Goal: Task Accomplishment & Management: Use online tool/utility

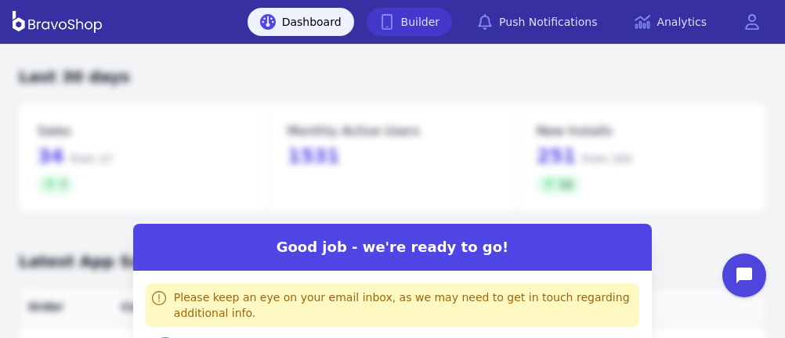
click at [428, 14] on link "Builder" at bounding box center [410, 22] width 86 height 28
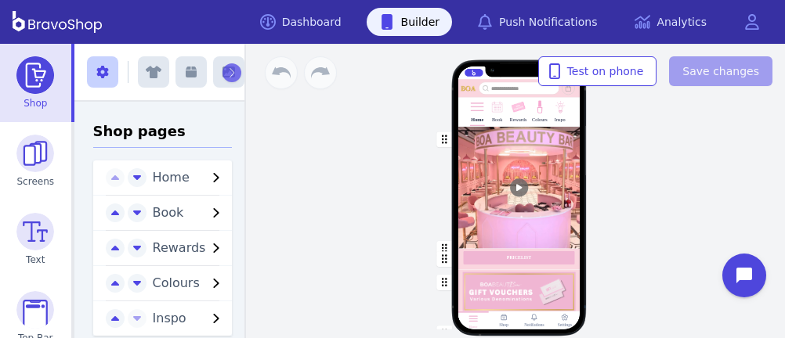
click at [513, 113] on img at bounding box center [518, 107] width 15 height 15
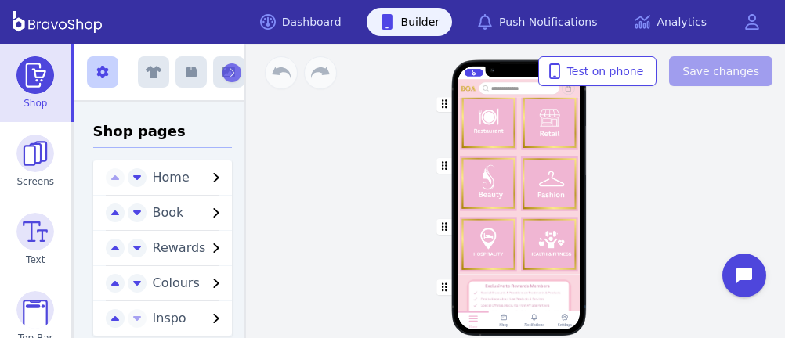
scroll to position [172, 0]
click at [476, 247] on div "button" at bounding box center [518, 242] width 122 height 60
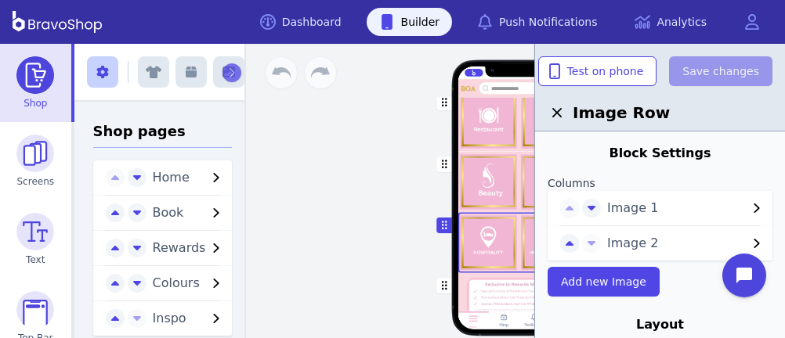
click at [604, 216] on button "Image 1" at bounding box center [687, 208] width 172 height 19
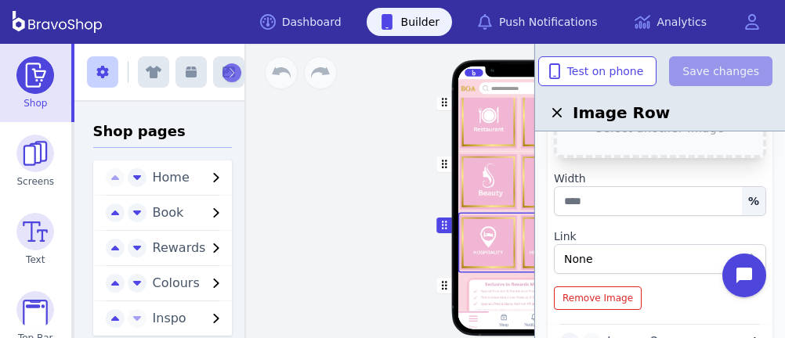
scroll to position [196, 0]
click at [607, 251] on div "None" at bounding box center [651, 259] width 175 height 16
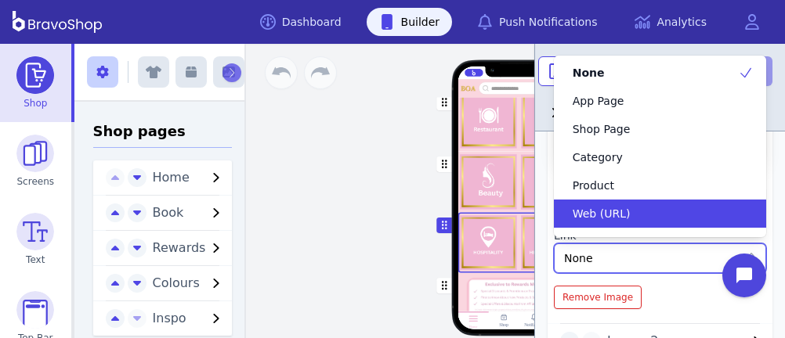
click at [608, 209] on span "Web (URL)" at bounding box center [602, 214] width 58 height 16
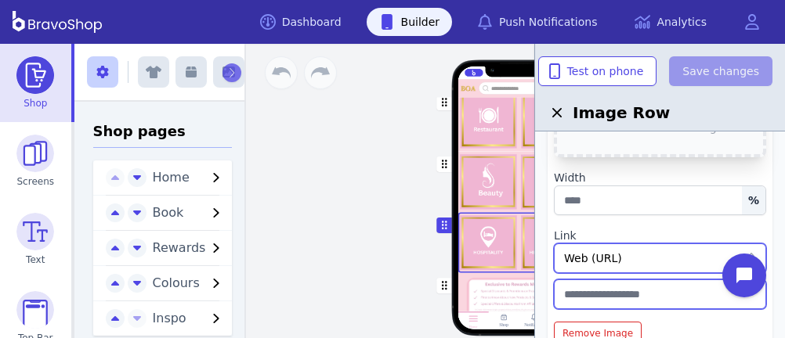
click at [591, 291] on input "text" at bounding box center [660, 295] width 212 height 30
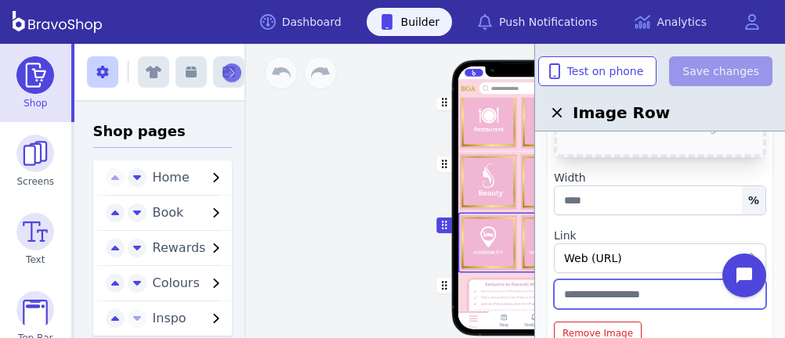
paste input "**********"
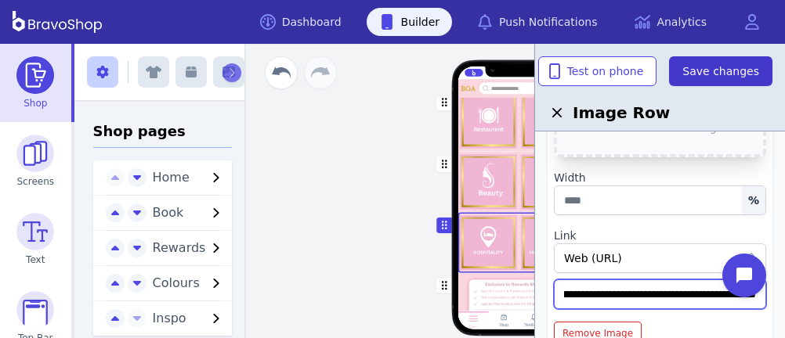
type input "**********"
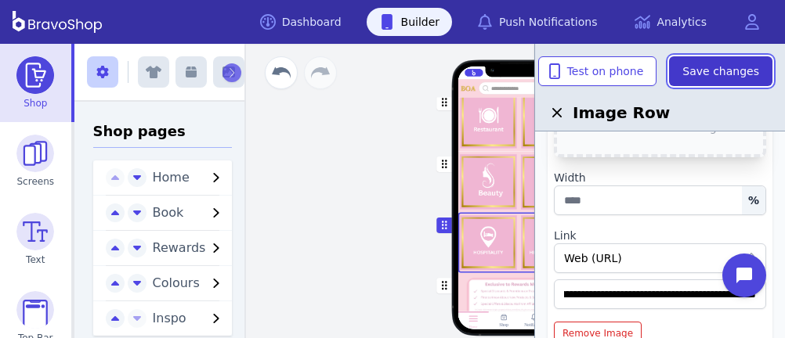
click at [714, 64] on span "Save changes" at bounding box center [720, 71] width 77 height 16
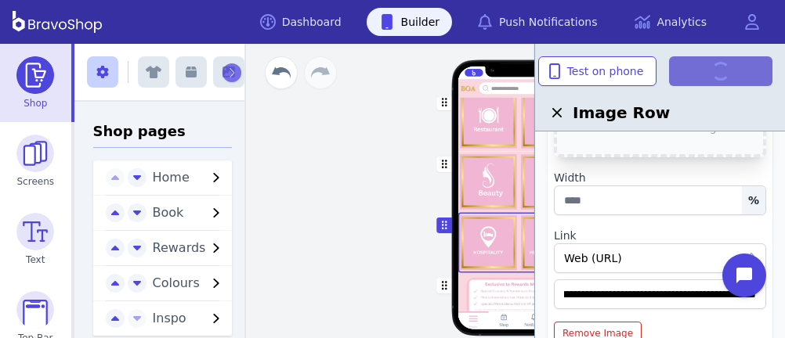
scroll to position [0, 0]
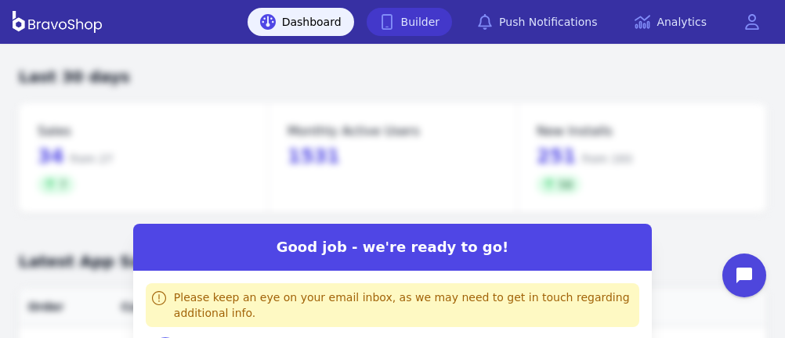
click at [428, 14] on link "Builder" at bounding box center [410, 22] width 86 height 28
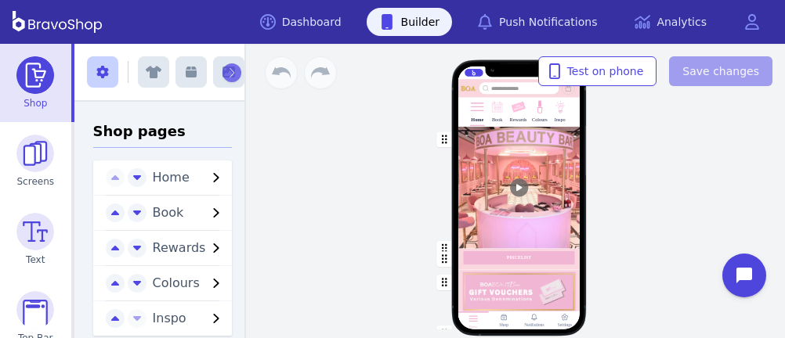
click at [513, 113] on img at bounding box center [518, 107] width 15 height 15
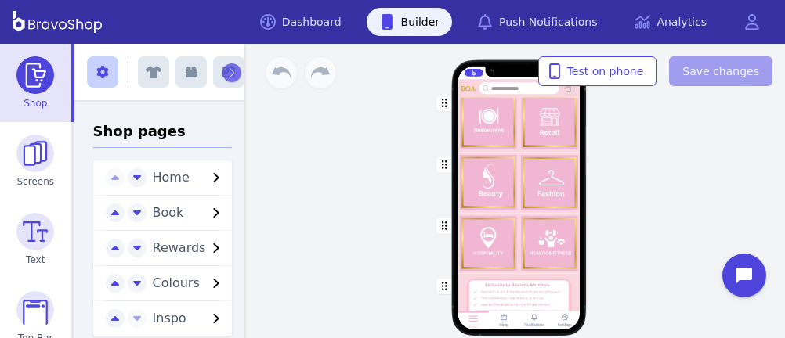
scroll to position [172, 0]
click at [476, 247] on div "button" at bounding box center [518, 242] width 122 height 60
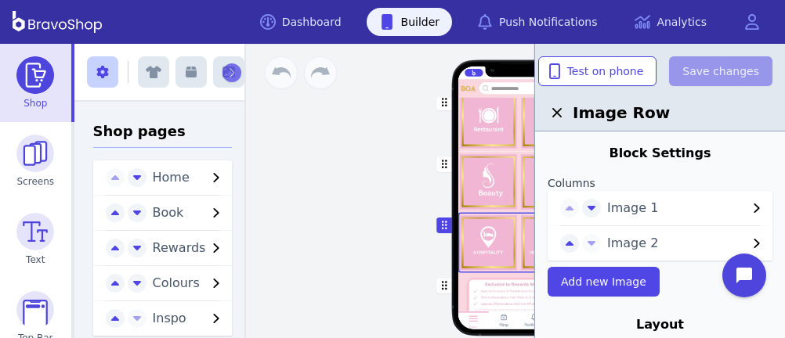
click at [604, 216] on button "Image 1" at bounding box center [687, 208] width 172 height 19
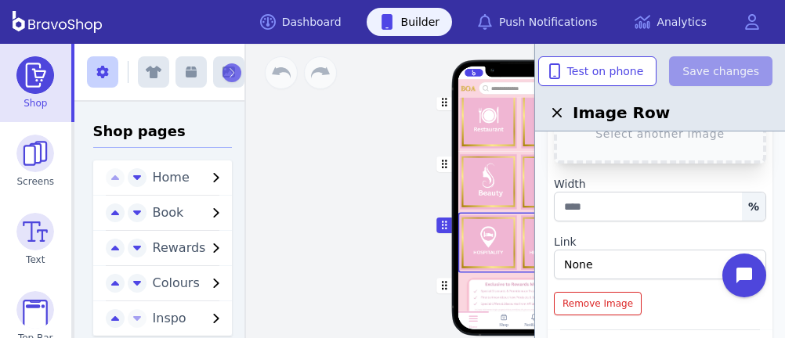
scroll to position [196, 0]
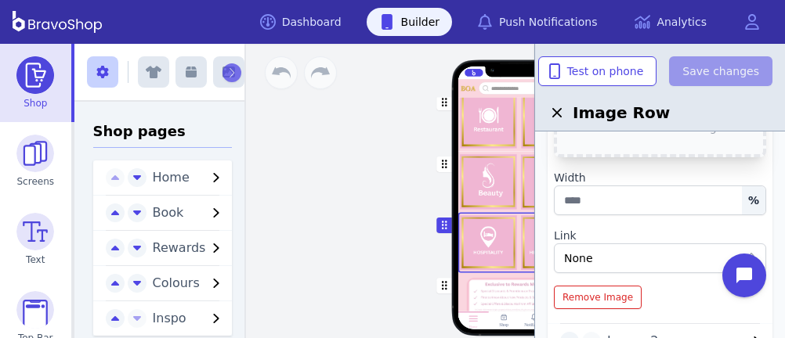
click at [607, 251] on div "None" at bounding box center [651, 259] width 175 height 16
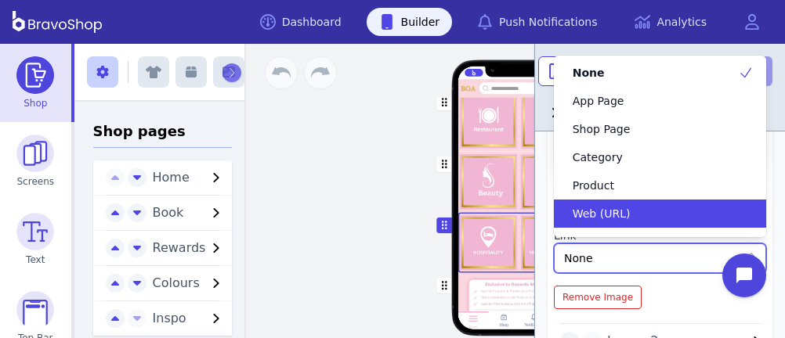
click at [608, 209] on span "Web (URL)" at bounding box center [602, 214] width 58 height 16
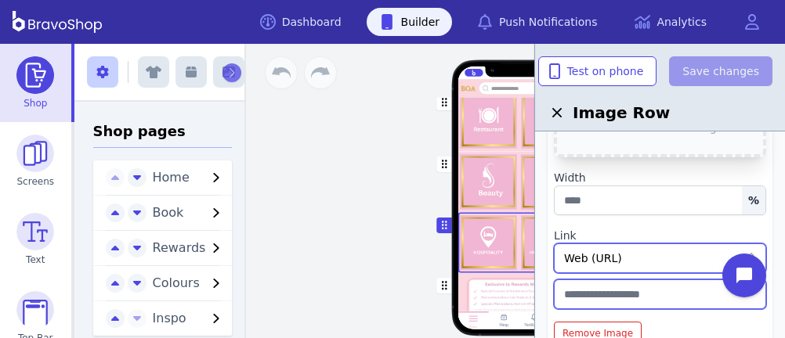
click at [591, 291] on input "text" at bounding box center [660, 295] width 212 height 30
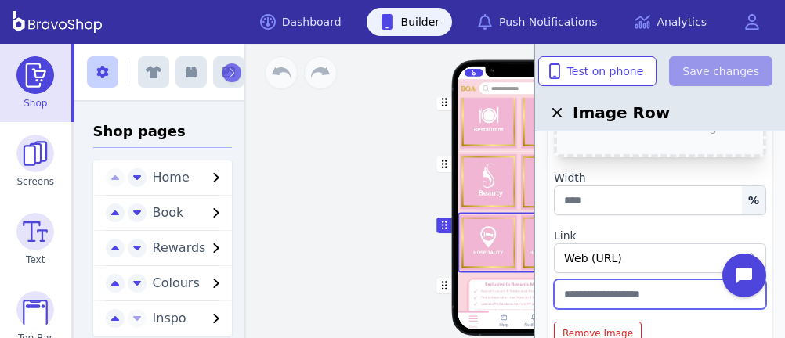
paste input "**********"
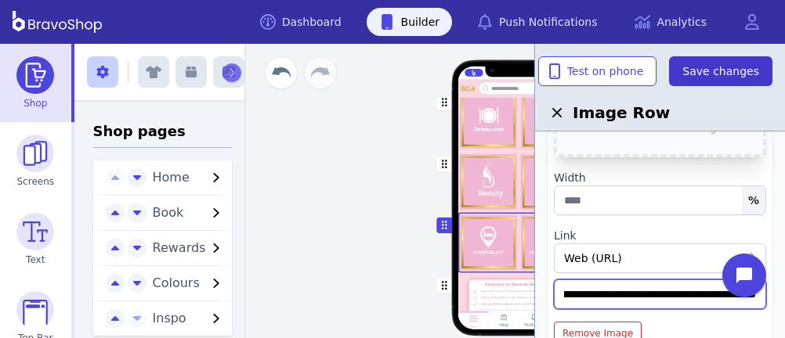
type input "**********"
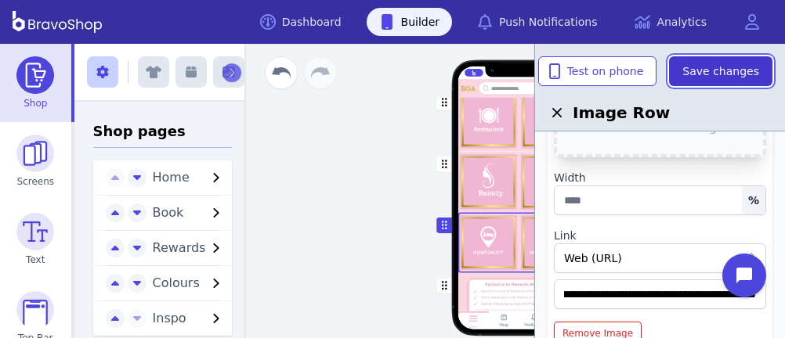
click at [714, 64] on span "Save changes" at bounding box center [720, 71] width 77 height 16
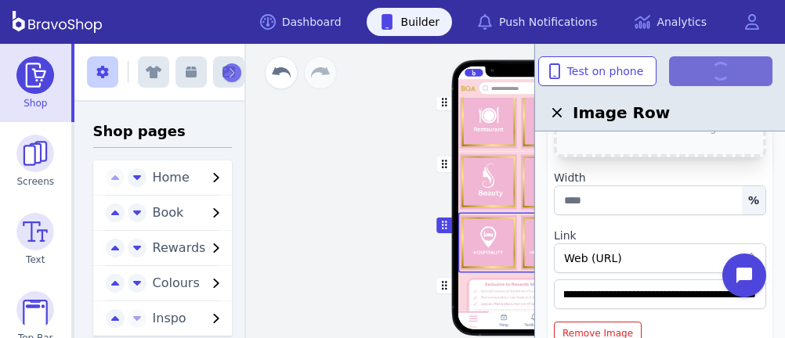
scroll to position [0, 0]
